Goal: Task Accomplishment & Management: Use online tool/utility

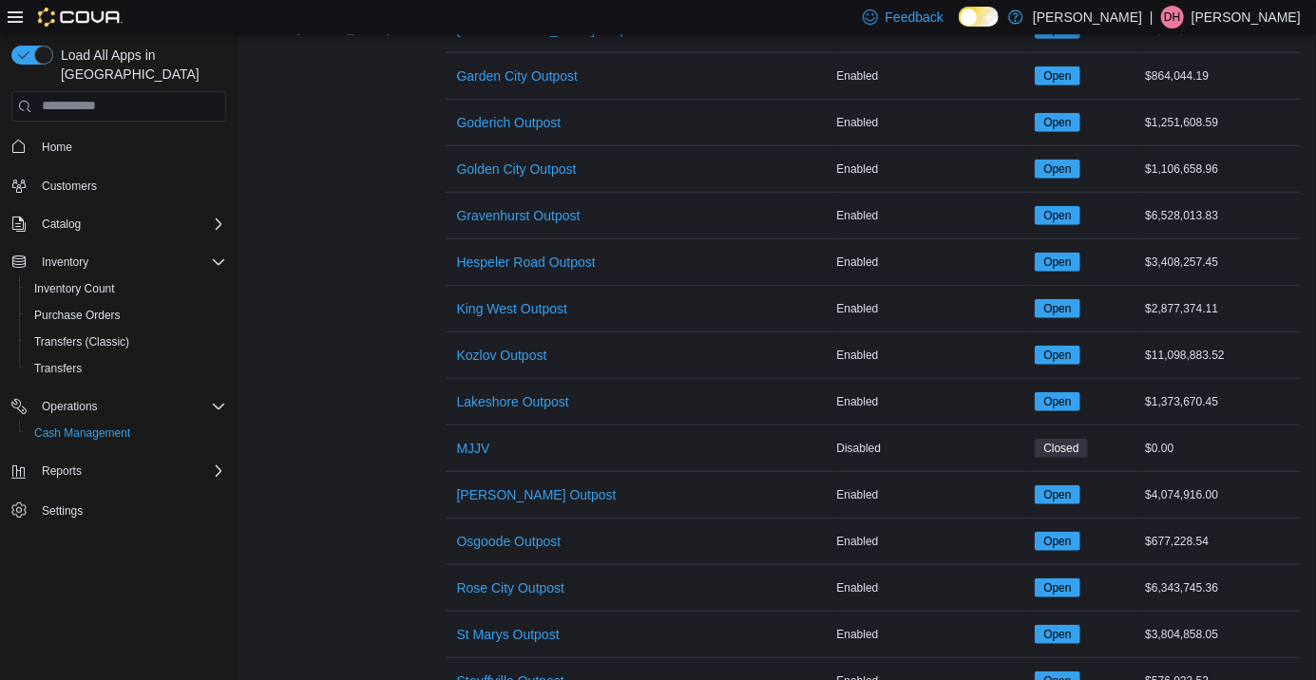
scroll to position [517, 0]
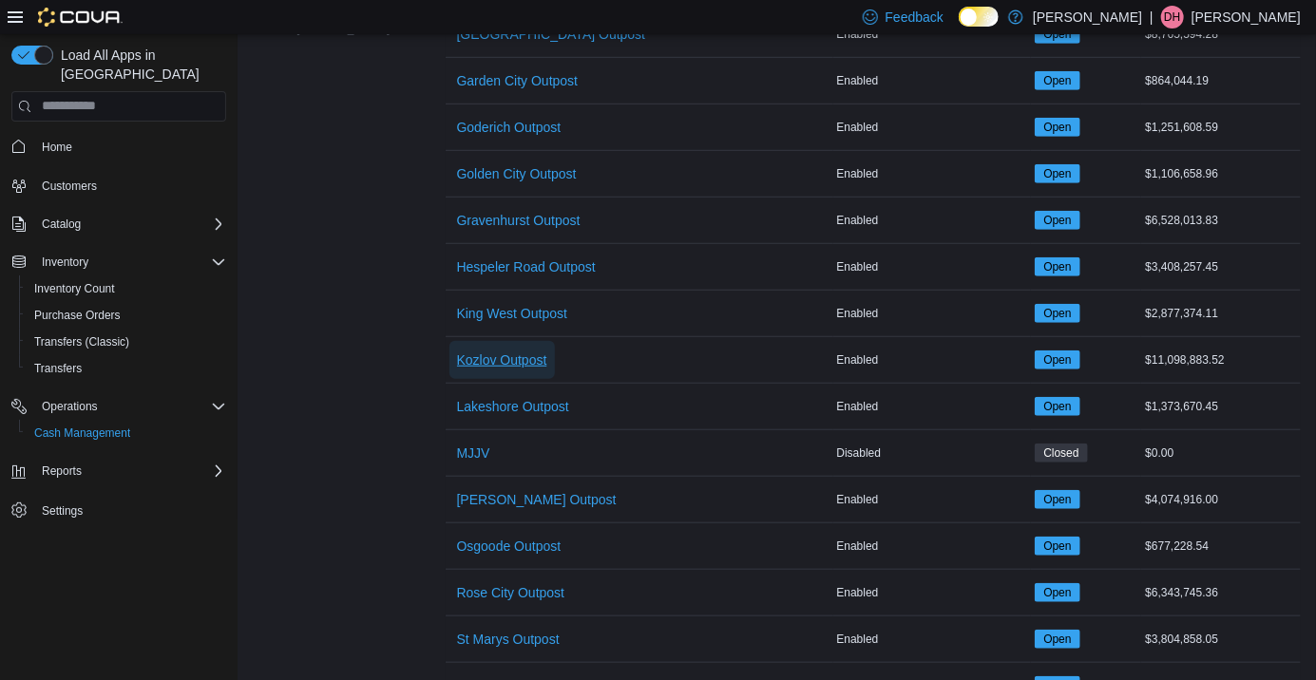
click at [502, 354] on span "Kozlov Outpost" at bounding box center [502, 360] width 90 height 19
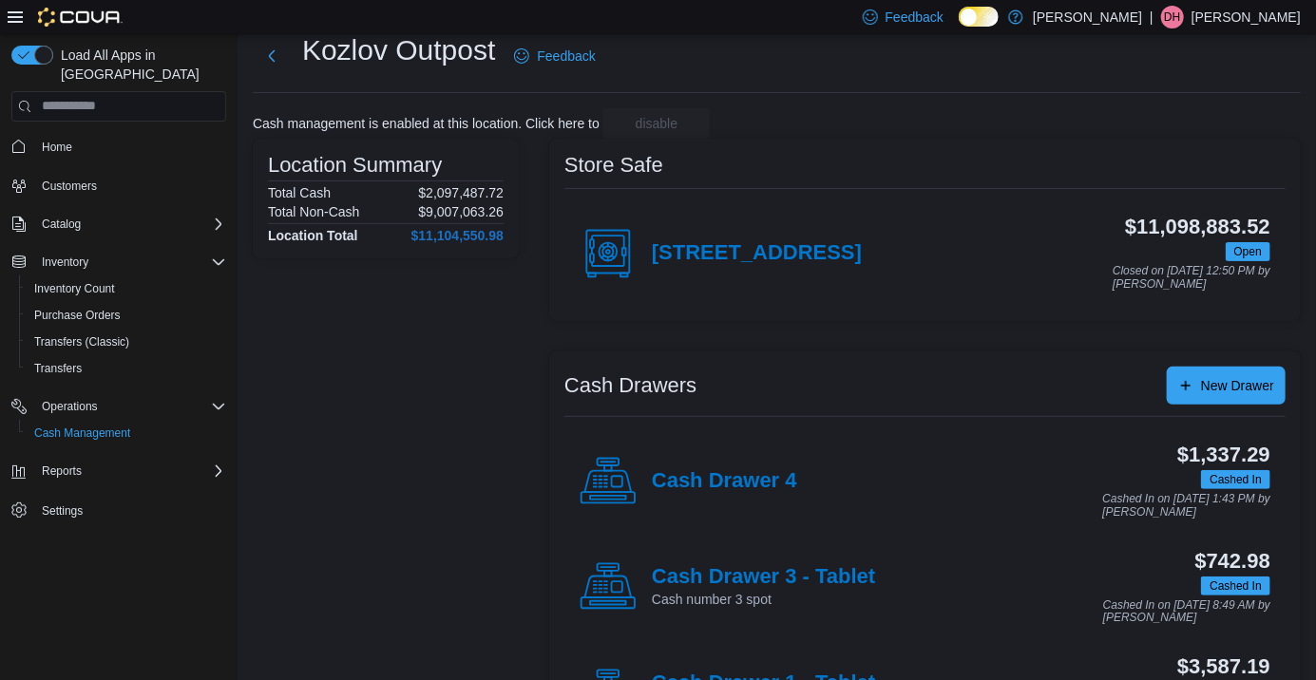
scroll to position [167, 0]
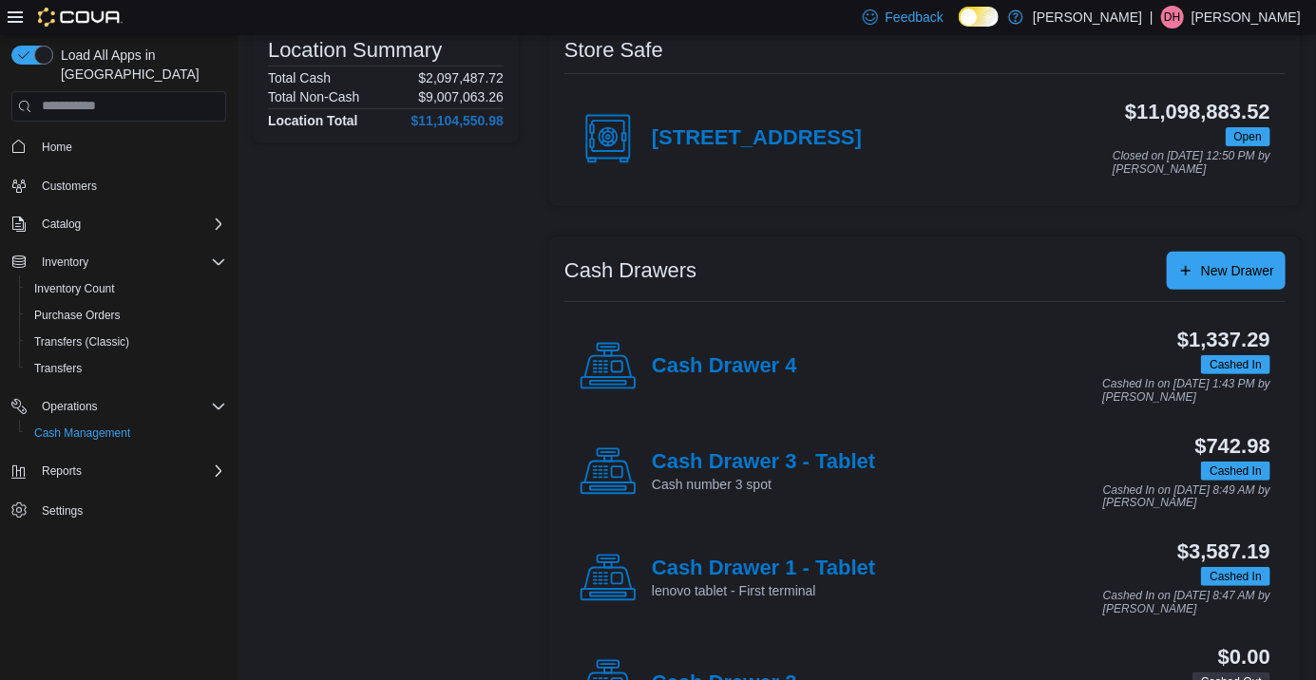
click at [836, 471] on h4 "Cash Drawer 3 - Tablet" at bounding box center [763, 462] width 223 height 25
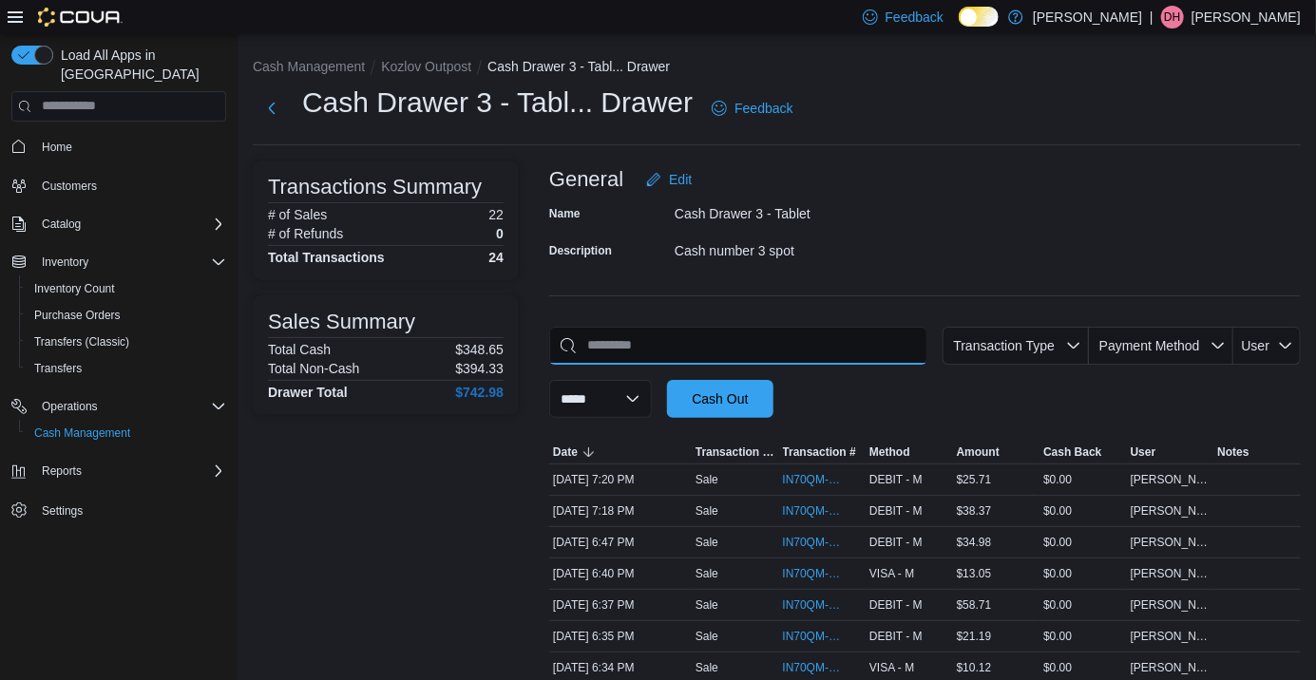
click at [788, 355] on input "This is a search bar. As you type, the results lower in the page will automatic…" at bounding box center [738, 346] width 378 height 38
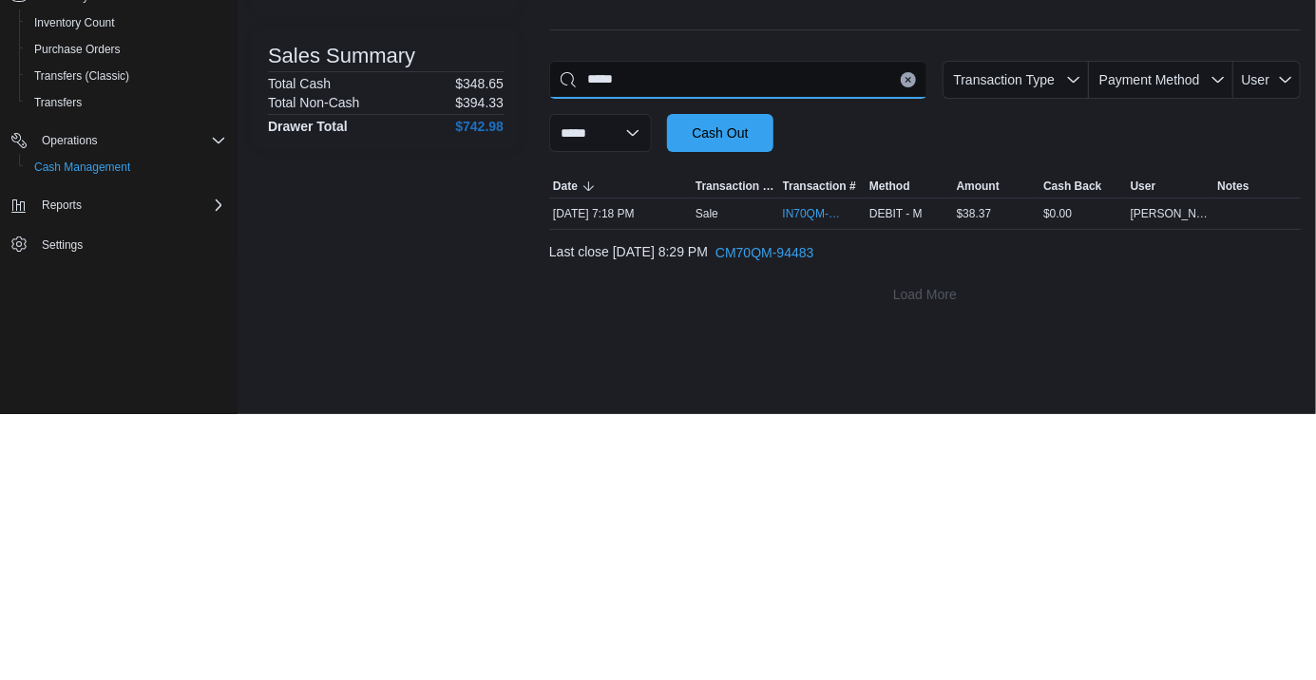
type input "*****"
click at [808, 487] on span "IN70QM-1864051" at bounding box center [813, 479] width 61 height 15
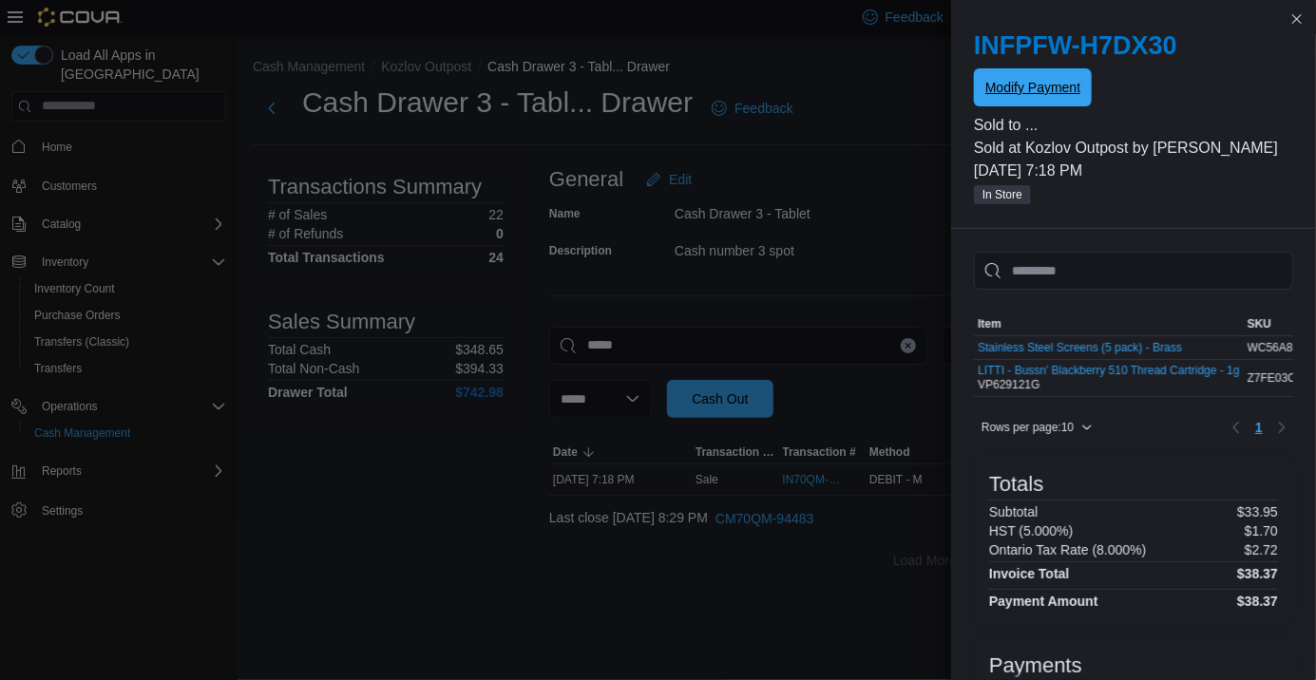
click at [1058, 90] on span "Modify Payment" at bounding box center [1033, 87] width 95 height 19
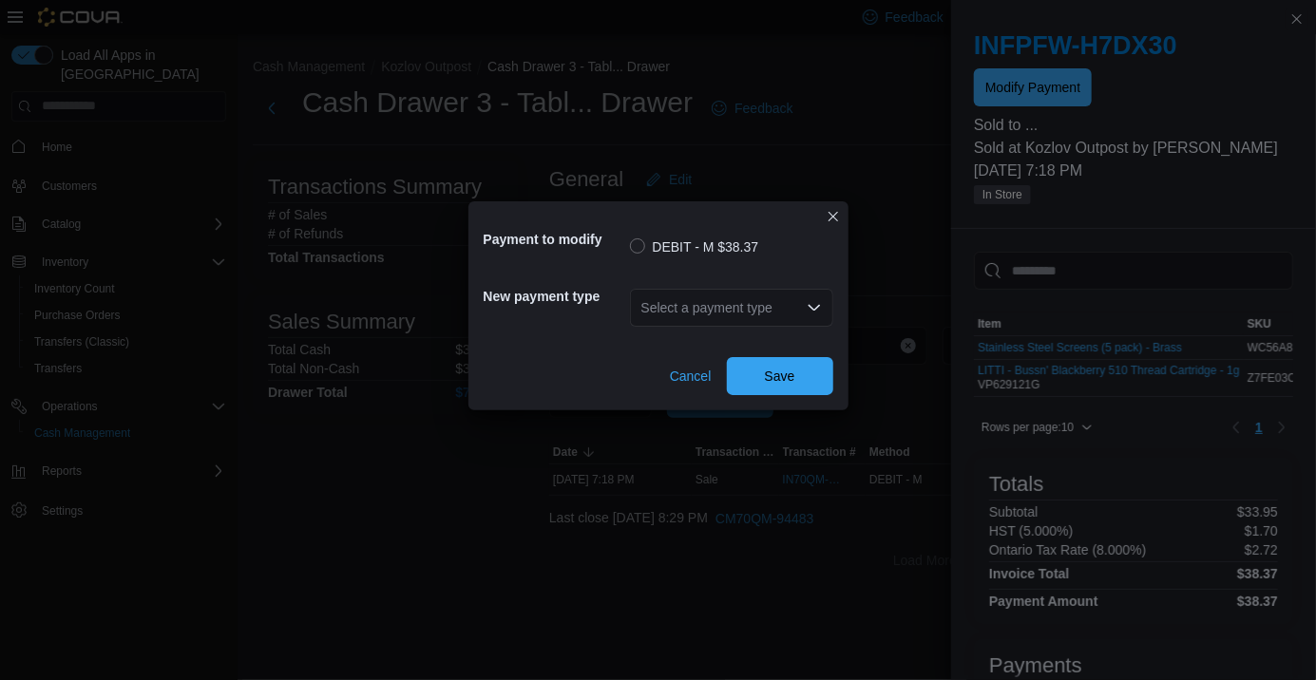
click at [791, 318] on div "Select a payment type" at bounding box center [731, 308] width 203 height 38
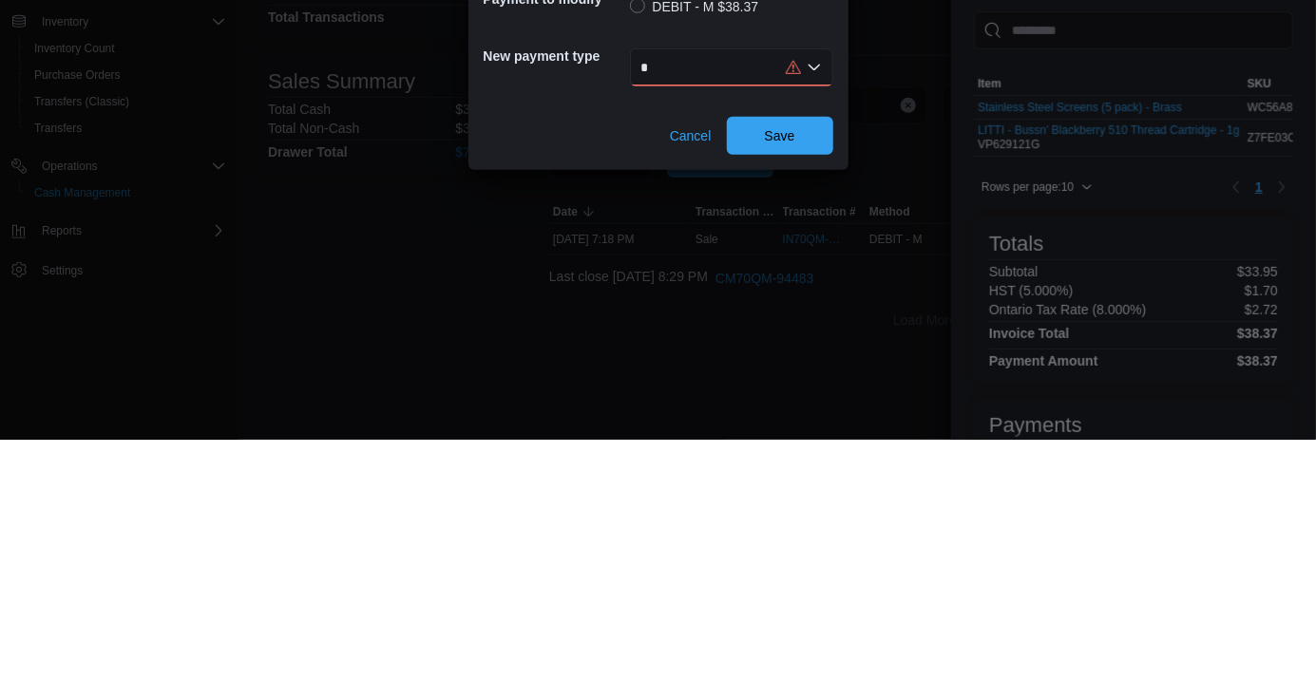
type input "*"
click at [808, 308] on icon "Open list of options" at bounding box center [814, 307] width 15 height 15
click at [808, 308] on icon "Close list of options" at bounding box center [814, 307] width 15 height 15
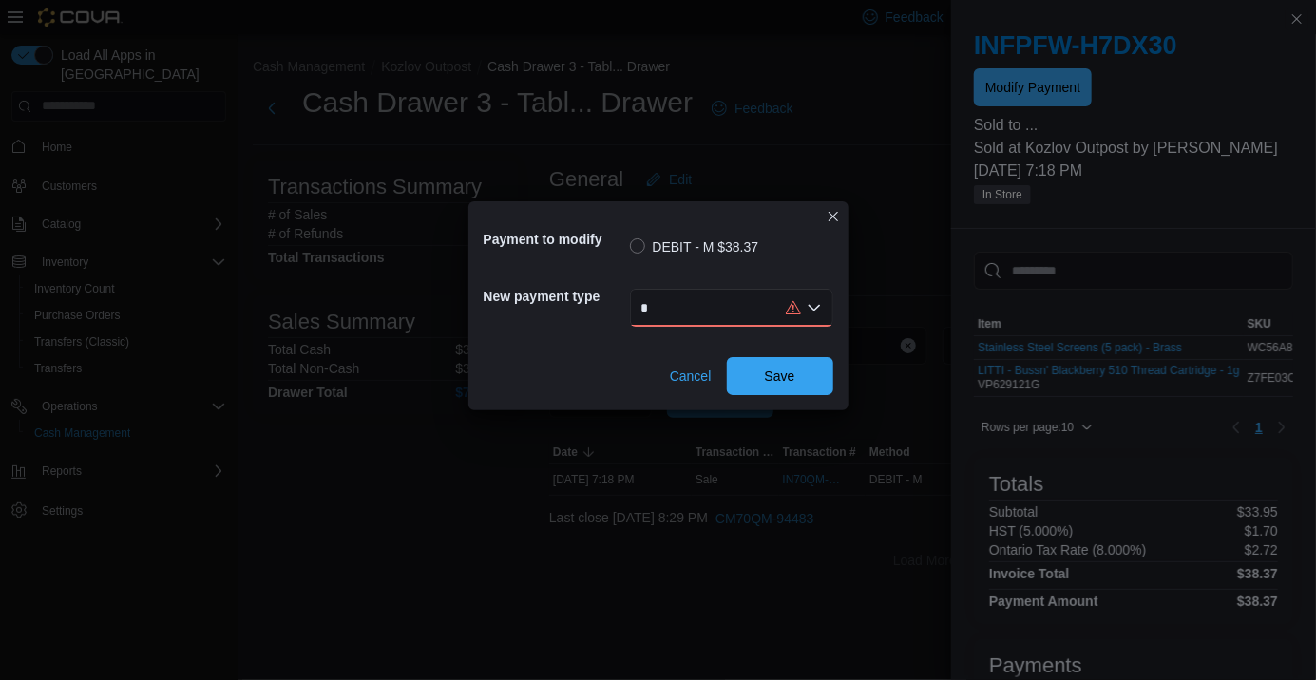
click at [741, 309] on div "*" at bounding box center [731, 308] width 203 height 38
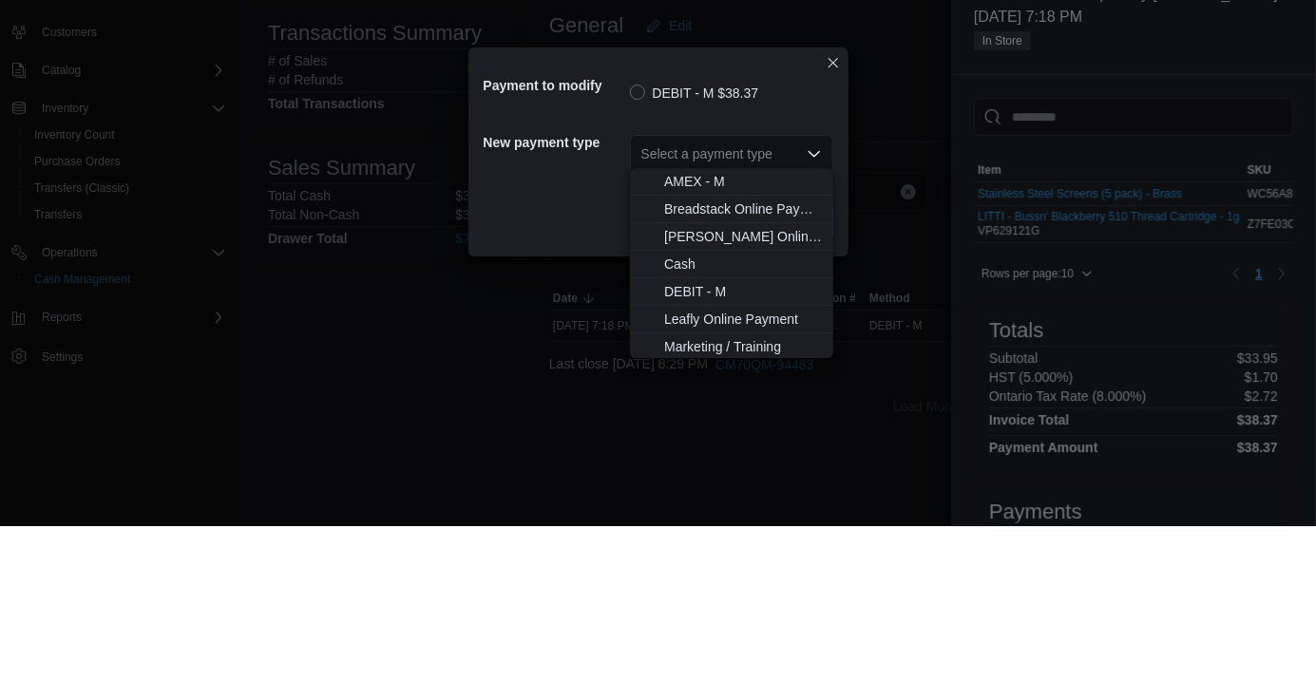
scroll to position [113, 0]
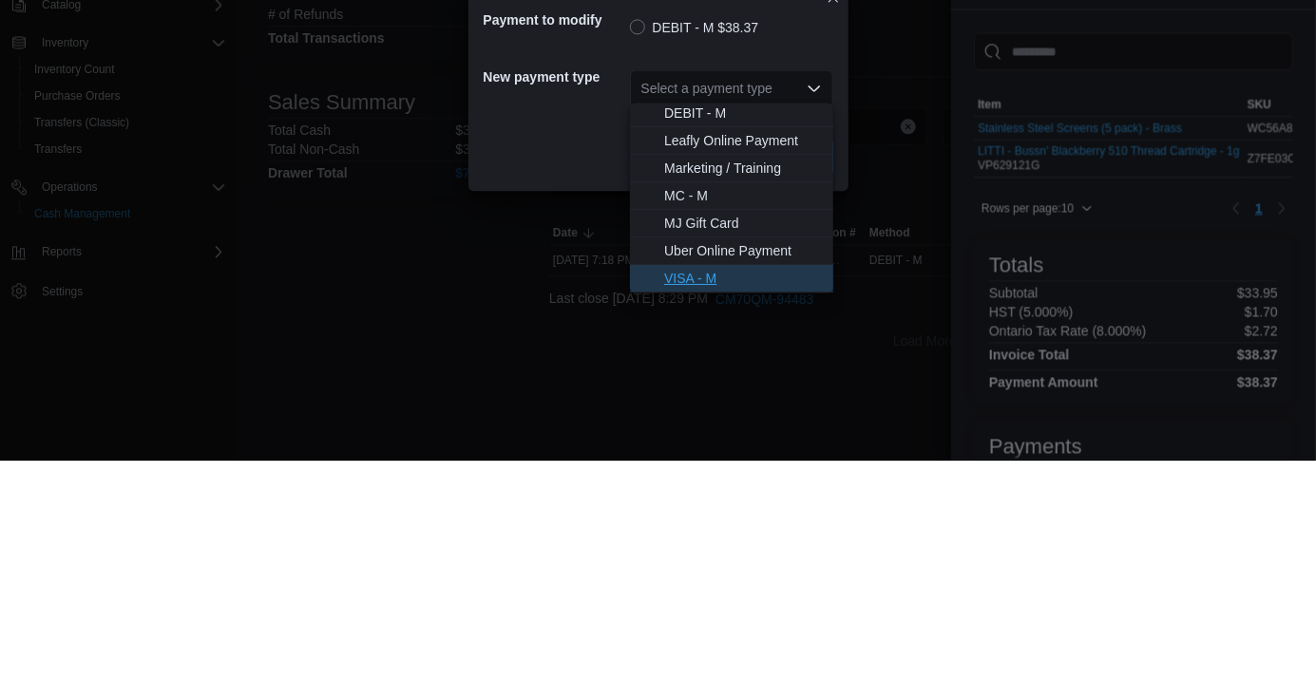
click at [703, 494] on span "VISA - M" at bounding box center [743, 498] width 158 height 19
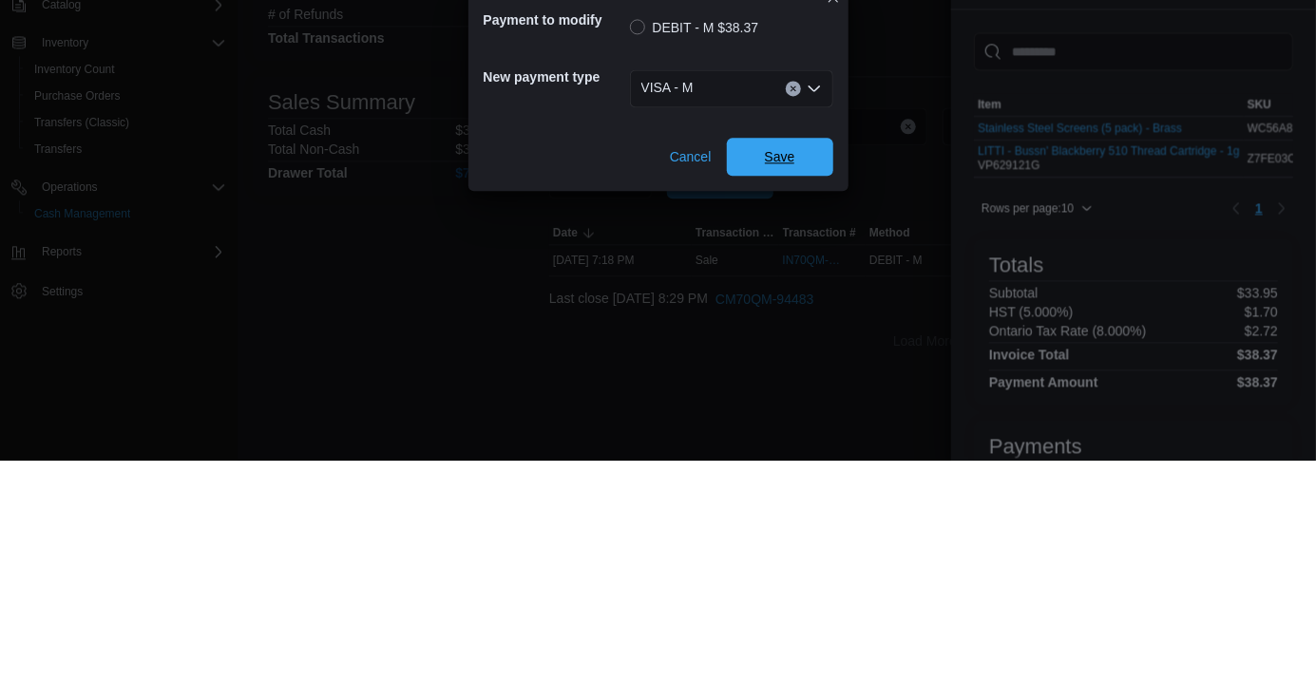
click at [776, 384] on span "Save" at bounding box center [780, 376] width 84 height 38
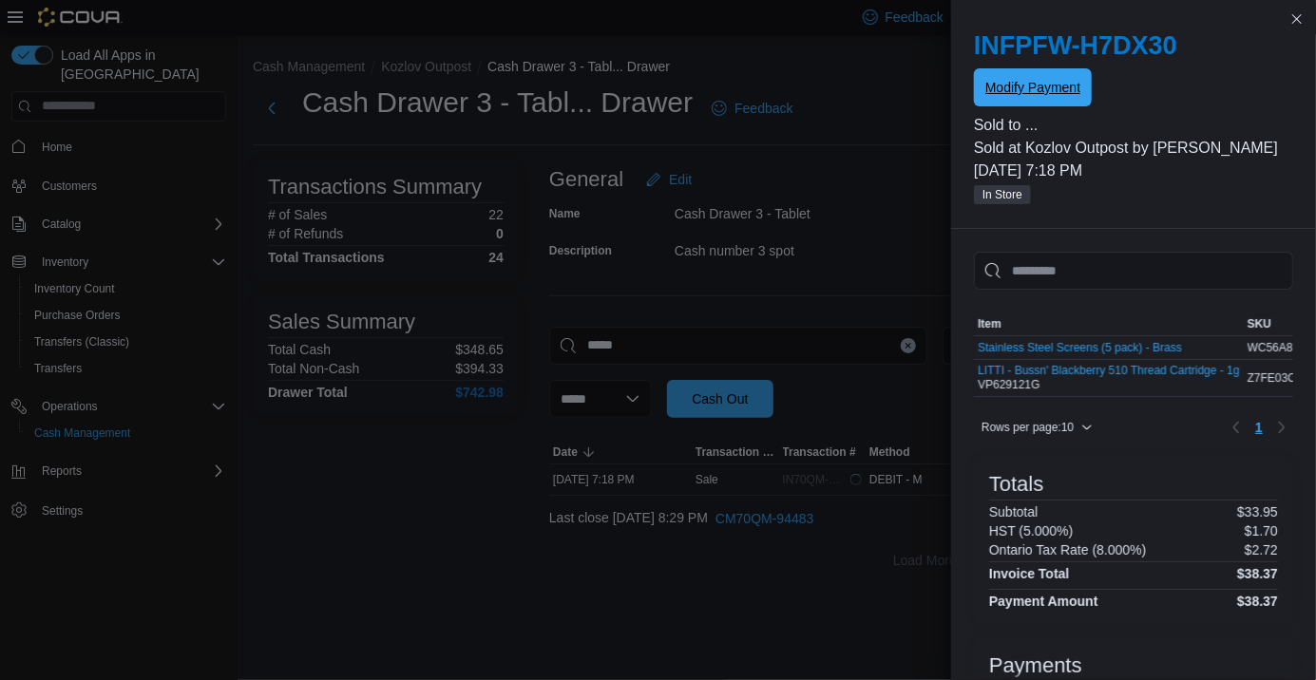
scroll to position [0, 0]
click at [1314, 44] on div "INFPFW-H7DX30 Modify Payment Sold to ... Sold at Kozlov Outpost by [PERSON_NAME…" at bounding box center [1133, 118] width 365 height 221
click at [1289, 11] on button "Close this dialog" at bounding box center [1297, 19] width 23 height 23
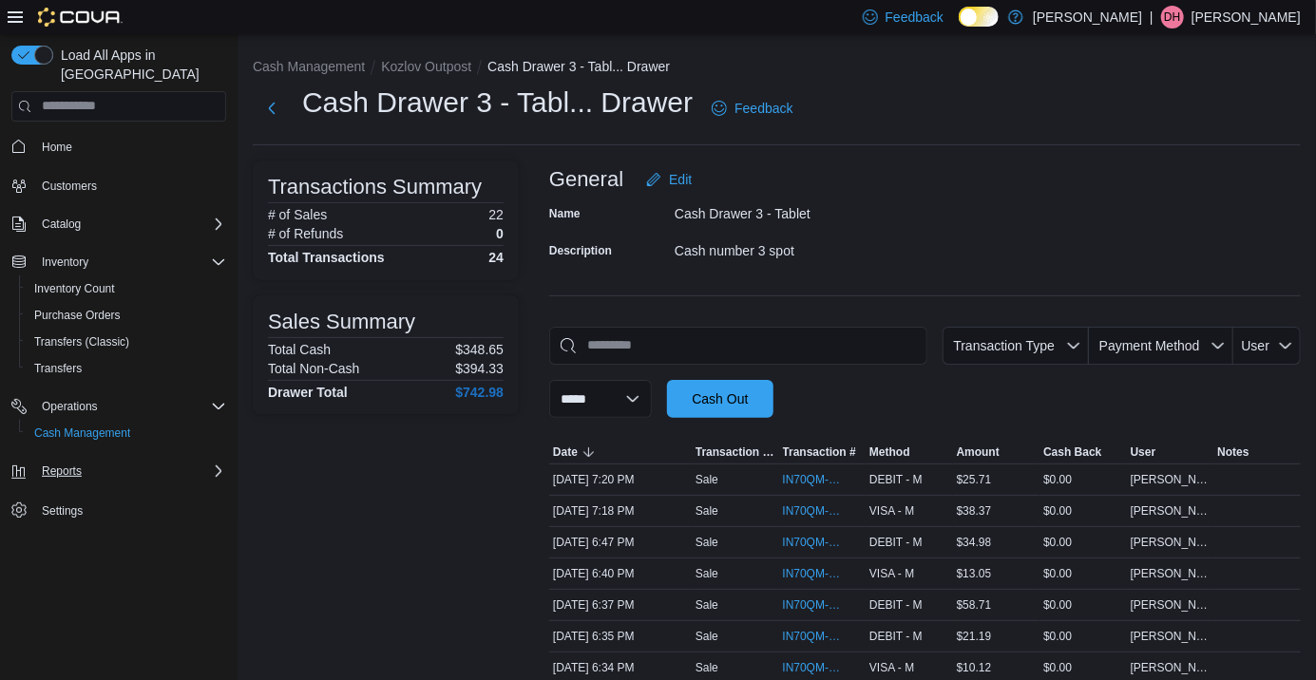
click at [208, 464] on div "Reports" at bounding box center [130, 471] width 192 height 23
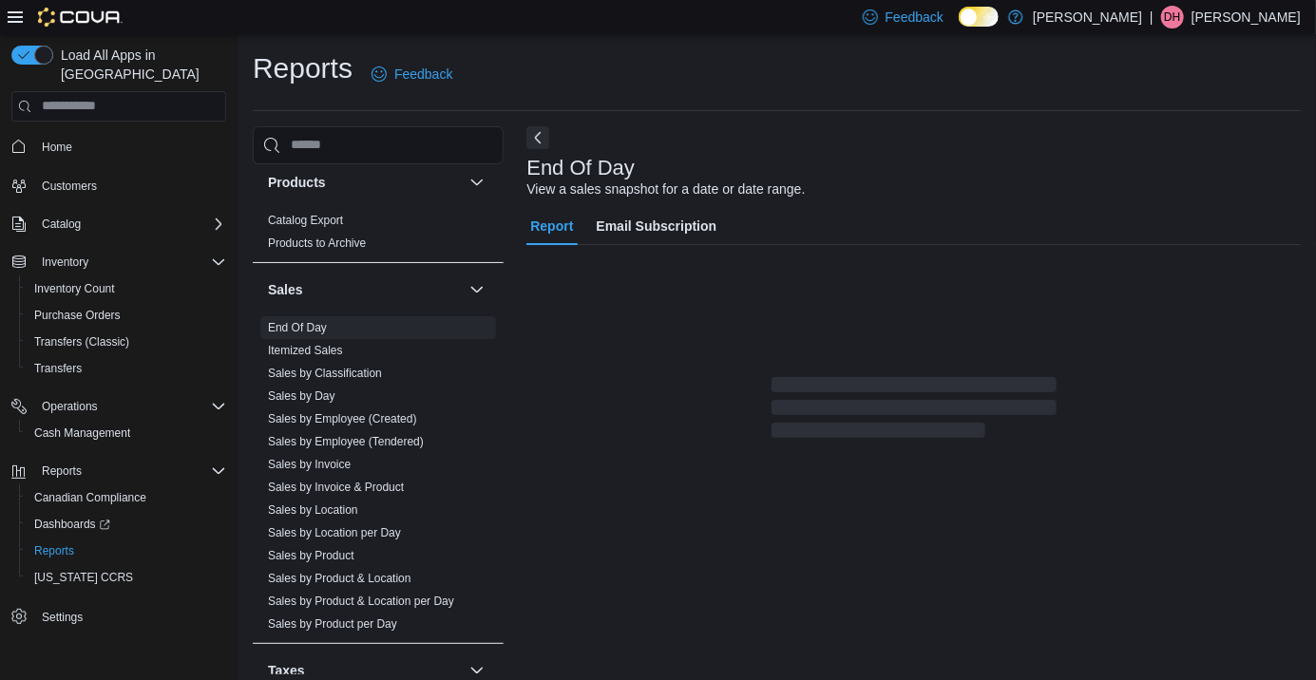
scroll to position [1253, 0]
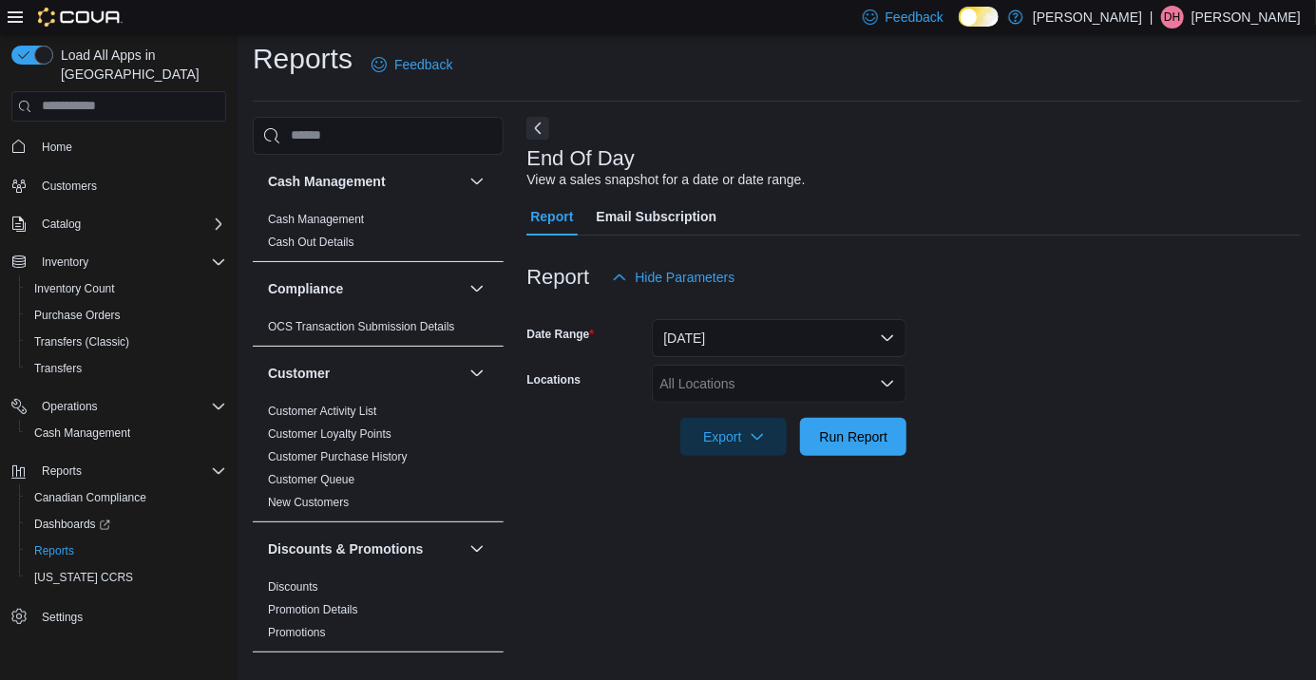
scroll to position [44, 0]
click at [887, 324] on button "[DATE]" at bounding box center [779, 338] width 255 height 38
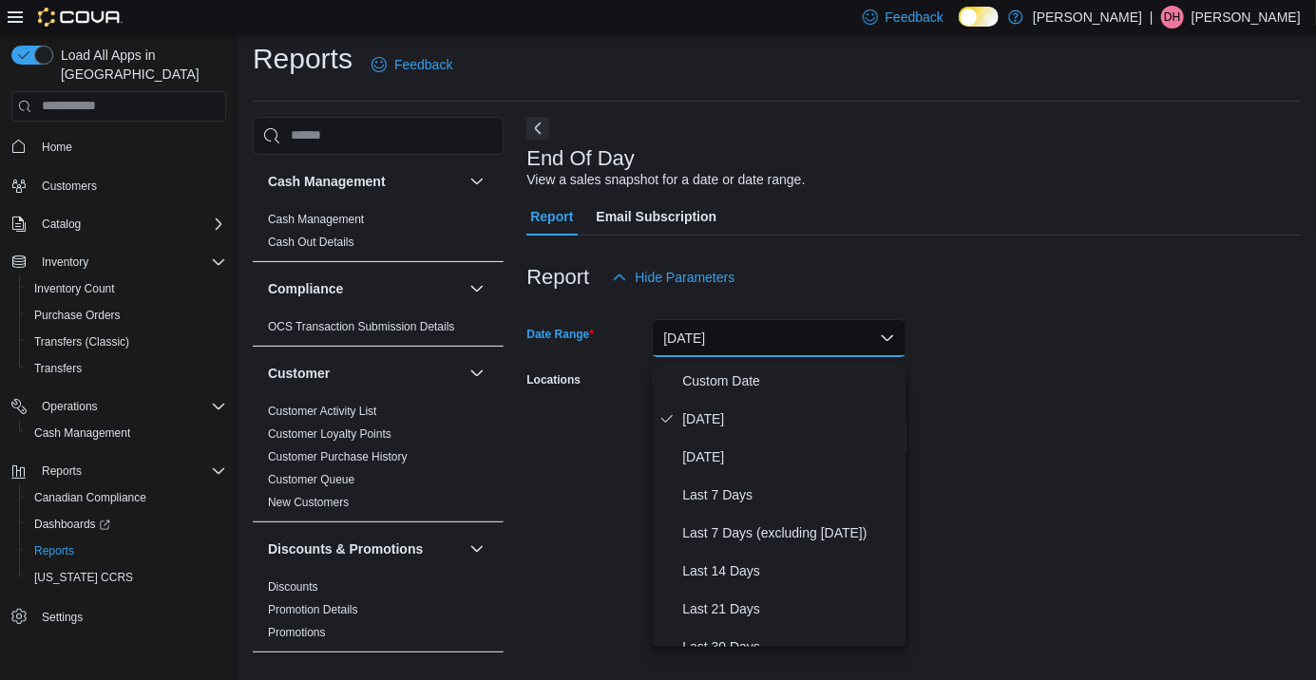
click at [997, 310] on form "Date Range Today Locations All Locations Export Run Report" at bounding box center [914, 377] width 775 height 160
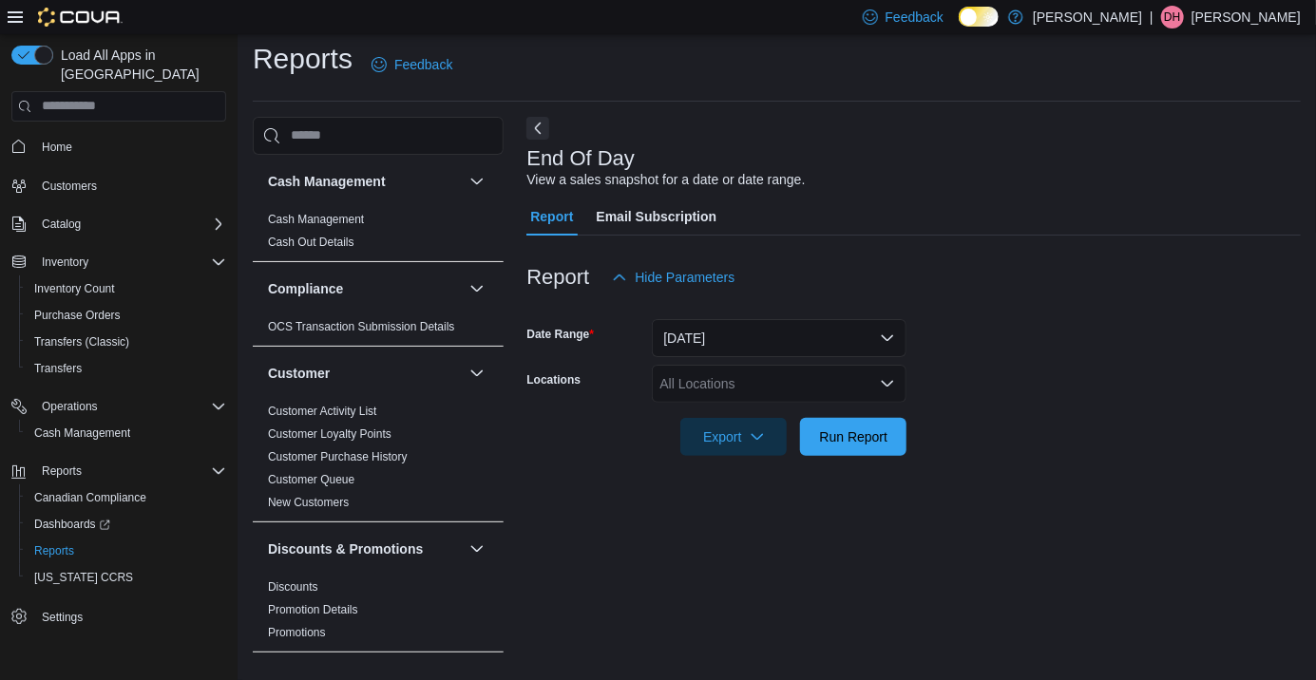
click at [898, 365] on div "All Locations" at bounding box center [779, 384] width 255 height 38
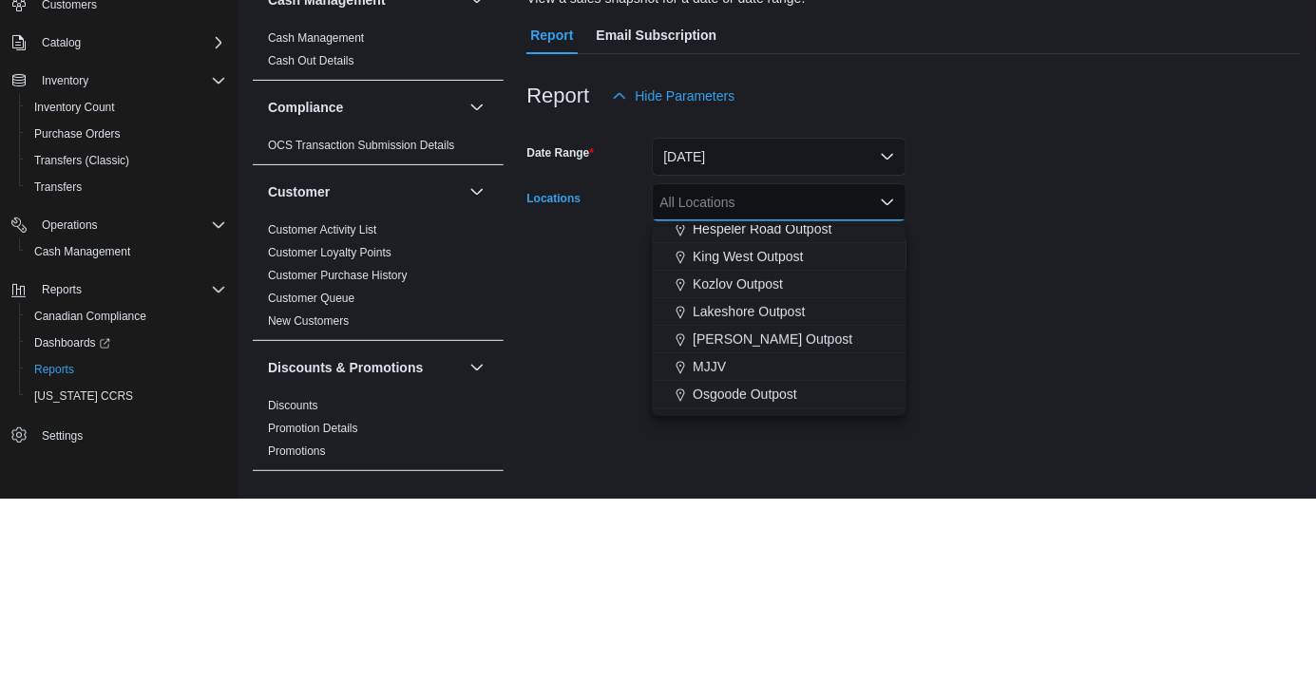
scroll to position [345, 0]
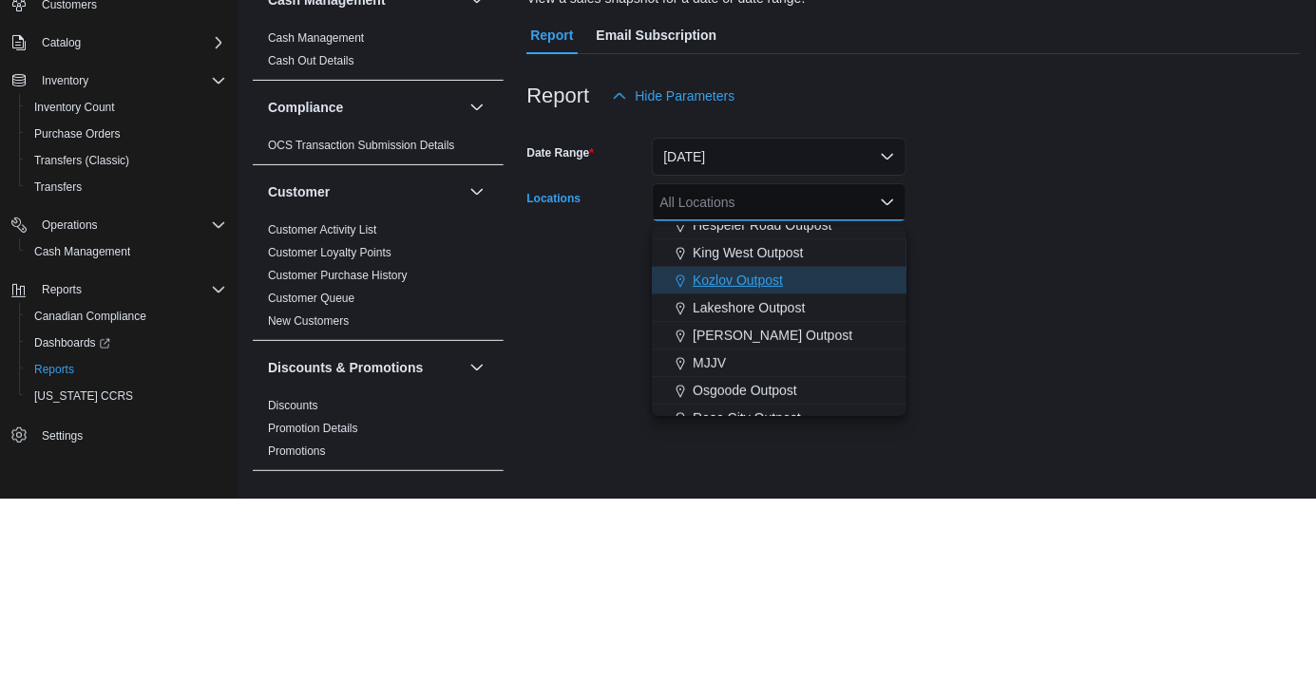
click at [749, 449] on button "Kozlov Outpost" at bounding box center [779, 463] width 255 height 28
click at [980, 368] on form "Date Range Today Locations Kozlov Outpost Combo box. Selected. Kozlov Outpost. …" at bounding box center [914, 377] width 775 height 160
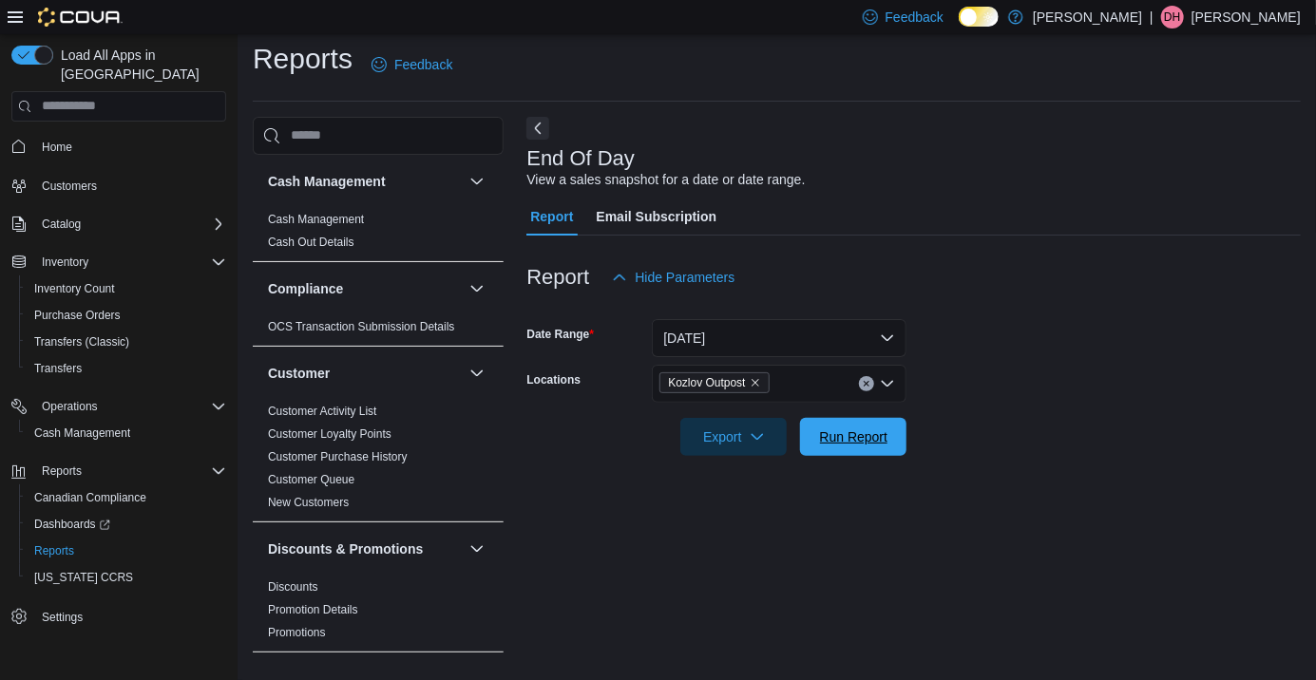
click at [853, 428] on span "Run Report" at bounding box center [854, 437] width 68 height 19
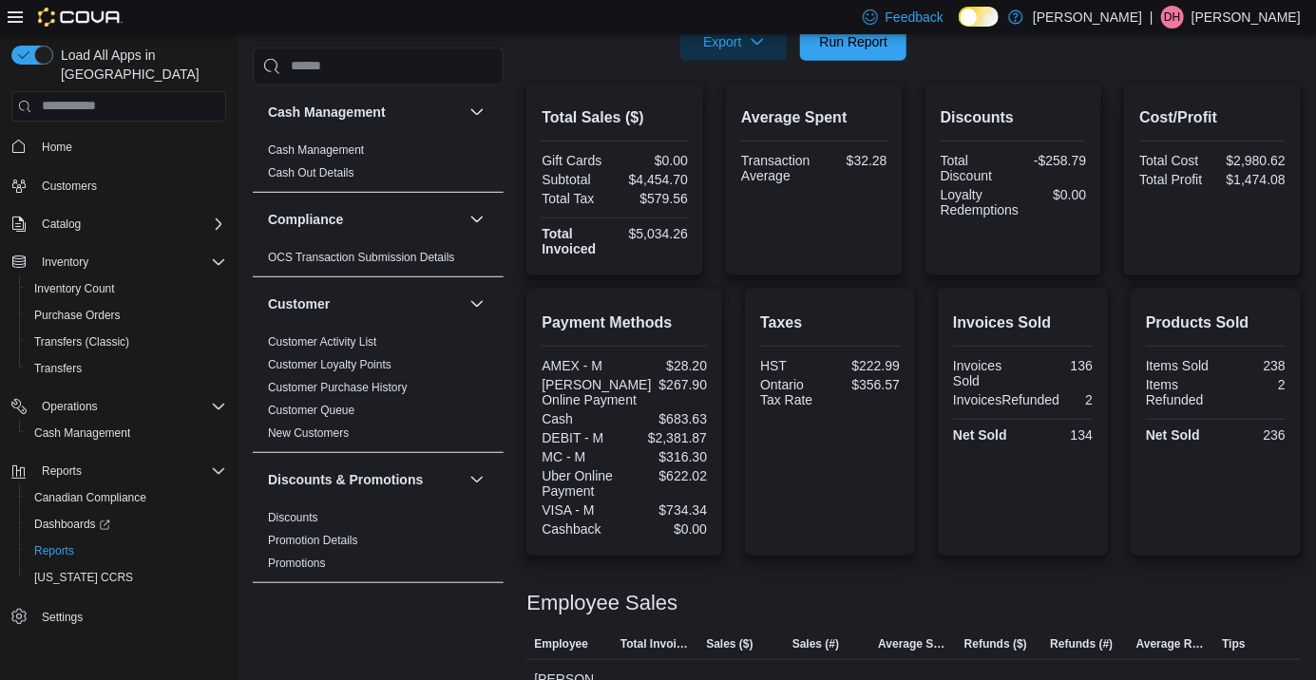
scroll to position [399, 0]
